Goal: Task Accomplishment & Management: Use online tool/utility

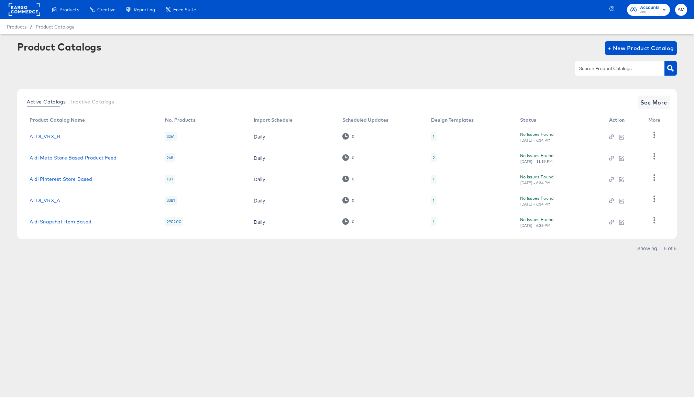
click at [640, 9] on span "Accounts Aldi" at bounding box center [649, 9] width 36 height 11
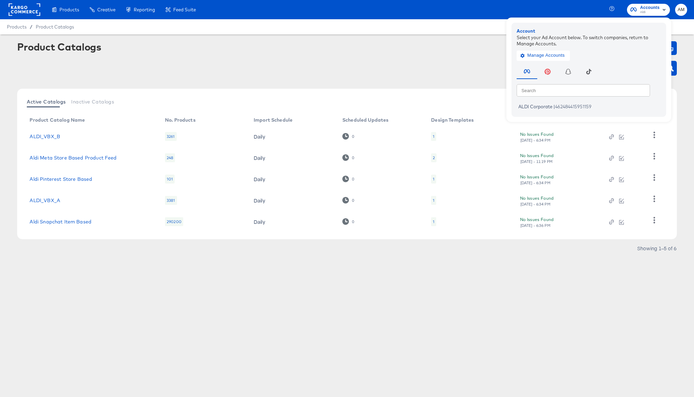
click at [22, 10] on rect at bounding box center [25, 9] width 32 height 12
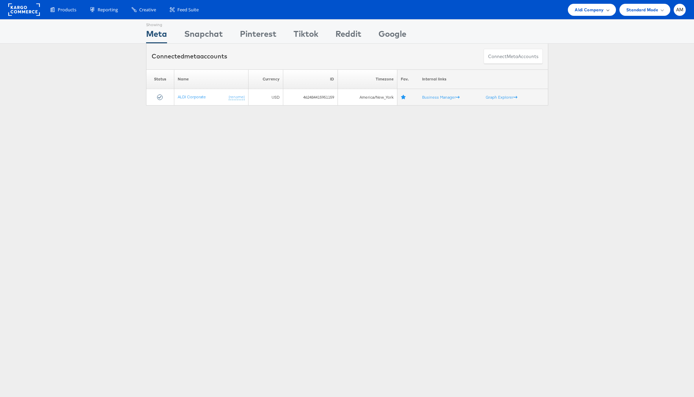
click at [591, 9] on span "Aldi Company" at bounding box center [589, 9] width 29 height 7
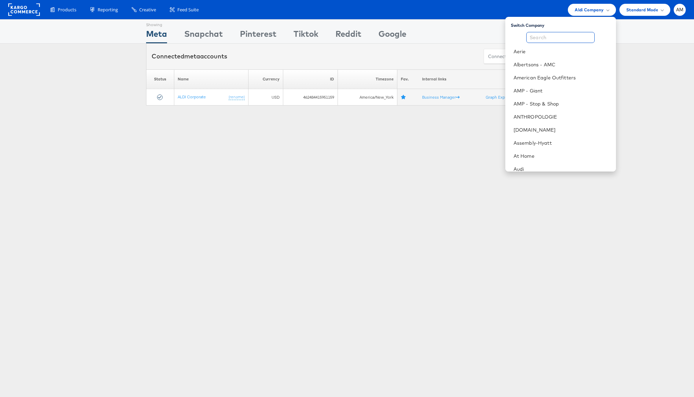
click at [556, 35] on input "text" at bounding box center [560, 37] width 68 height 11
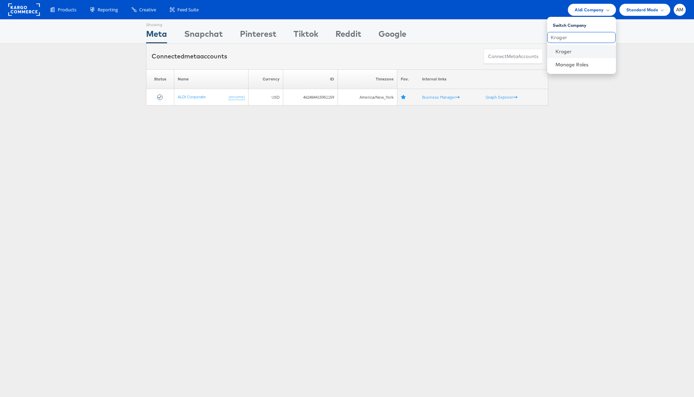
type input "Kroger"
click at [572, 55] on li "Kroger" at bounding box center [581, 51] width 69 height 13
click at [569, 53] on link "Kroger" at bounding box center [583, 51] width 55 height 7
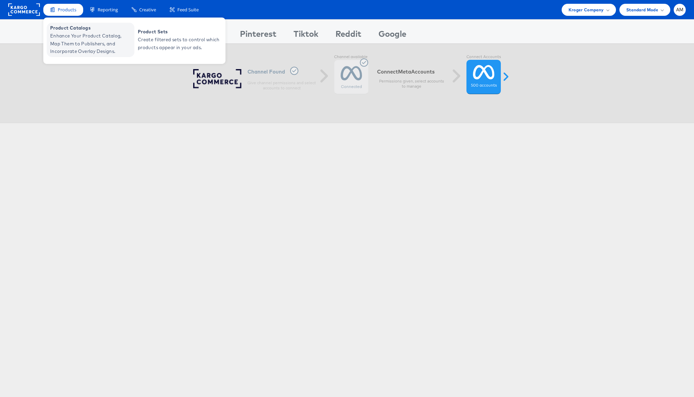
click at [90, 52] on span "Enhance Your Product Catalog, Map Them to Publishers, and Incorporate Overlay D…" at bounding box center [91, 43] width 83 height 23
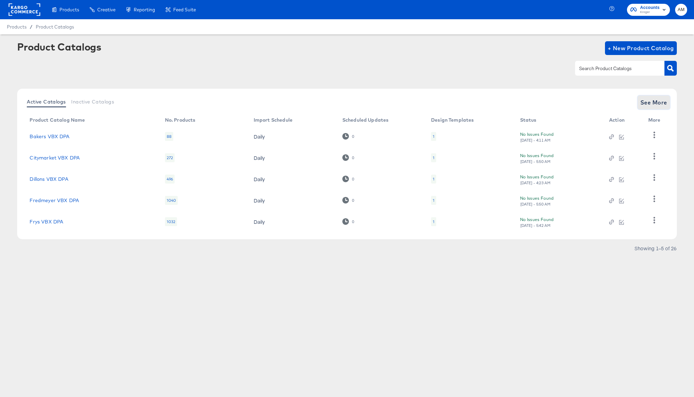
click at [658, 99] on span "See More" at bounding box center [654, 103] width 27 height 10
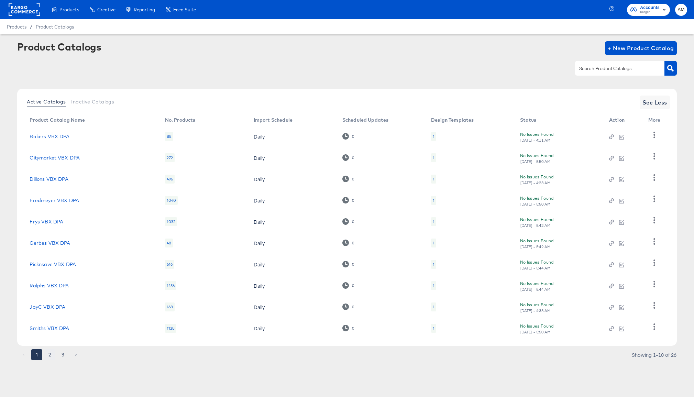
click at [47, 353] on button "2" at bounding box center [49, 354] width 11 height 11
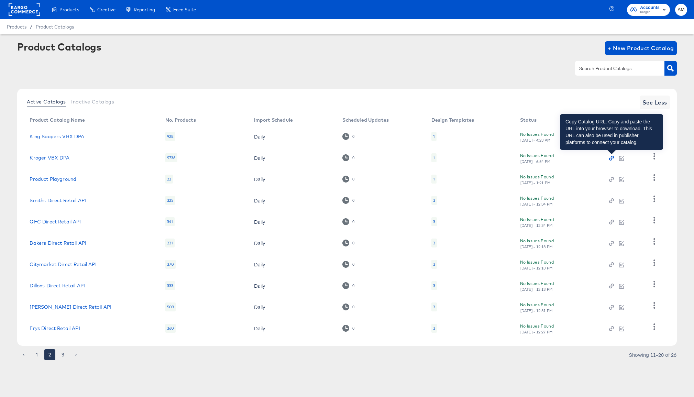
click at [610, 158] on icon "button" at bounding box center [610, 159] width 3 height 3
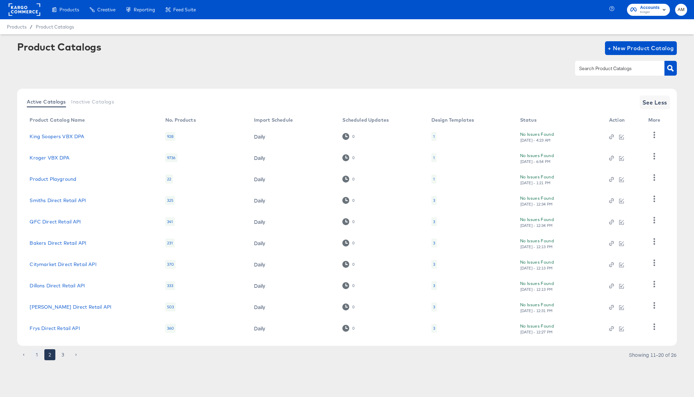
click at [39, 354] on button "1" at bounding box center [36, 354] width 11 height 11
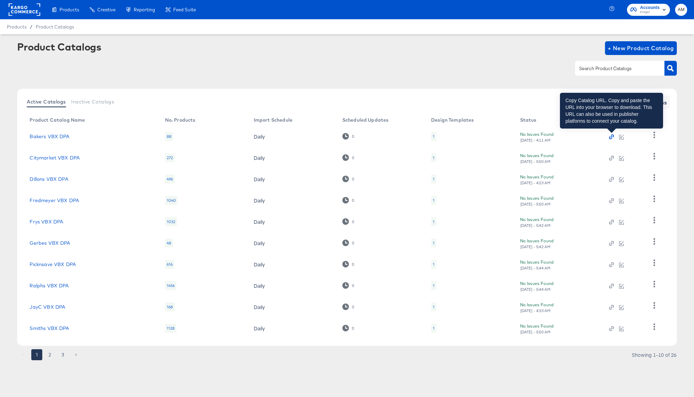
click at [611, 138] on icon "button" at bounding box center [611, 136] width 5 height 5
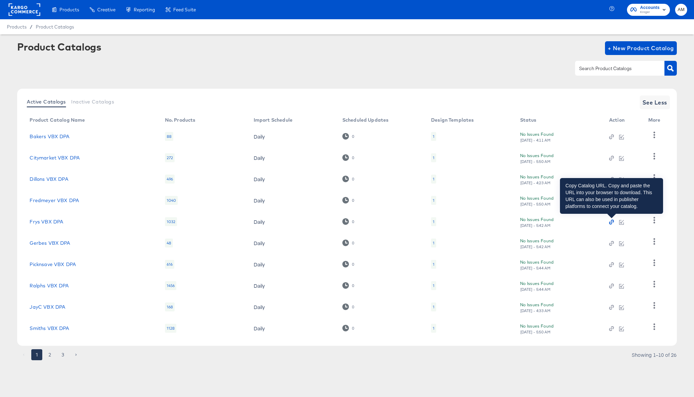
click at [612, 221] on icon "button" at bounding box center [611, 222] width 5 height 5
